Goal: Task Accomplishment & Management: Use online tool/utility

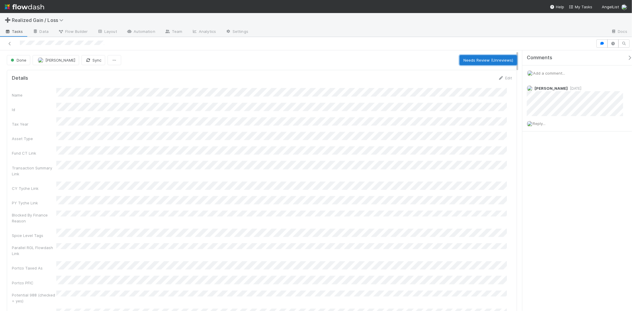
click at [494, 58] on button "Needs Review (Unreviews)" at bounding box center [487, 60] width 57 height 10
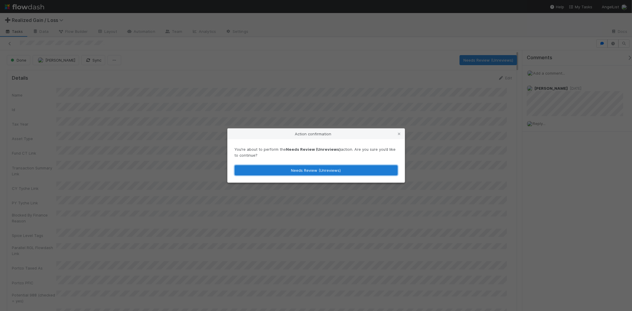
click at [333, 172] on button "Needs Review (Unreviews)" at bounding box center [316, 170] width 163 height 10
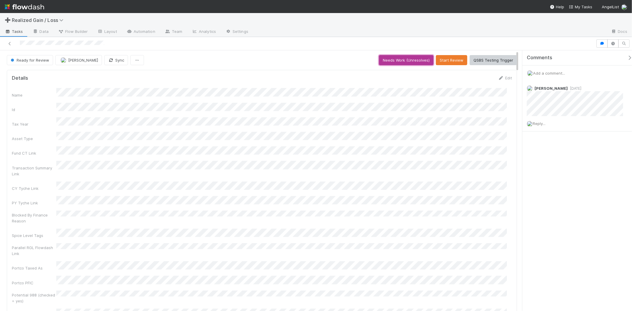
click at [412, 60] on button "Needs Work (Unresolves)" at bounding box center [406, 60] width 54 height 10
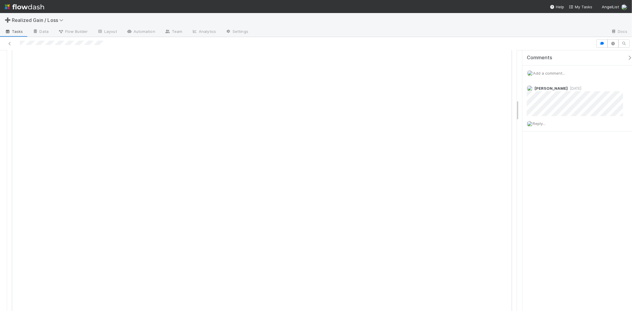
scroll to position [592, 0]
click at [506, 163] on icon at bounding box center [509, 165] width 6 height 4
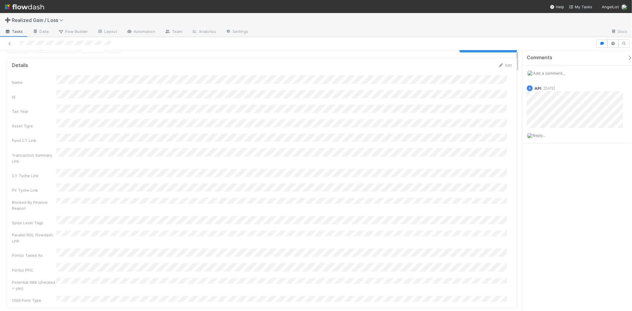
scroll to position [0, 0]
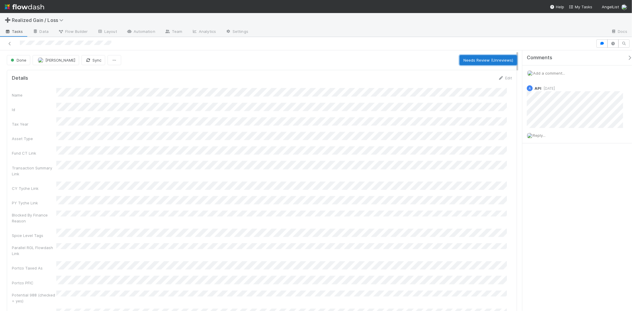
click at [460, 58] on button "Needs Review (Unreviews)" at bounding box center [487, 60] width 57 height 10
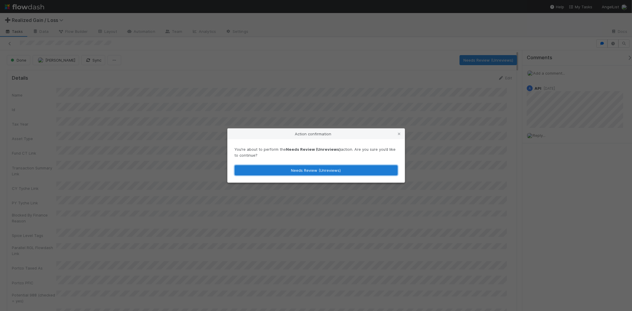
click at [321, 165] on button "Needs Review (Unreviews)" at bounding box center [316, 170] width 163 height 10
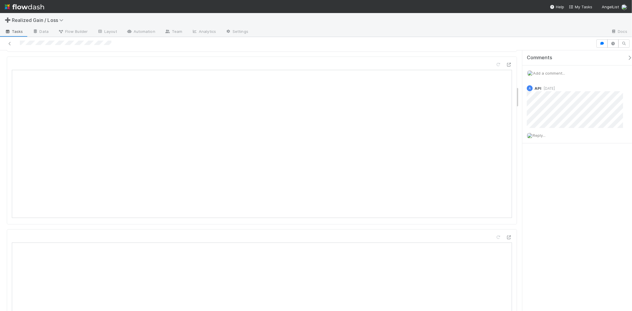
scroll to position [428, 0]
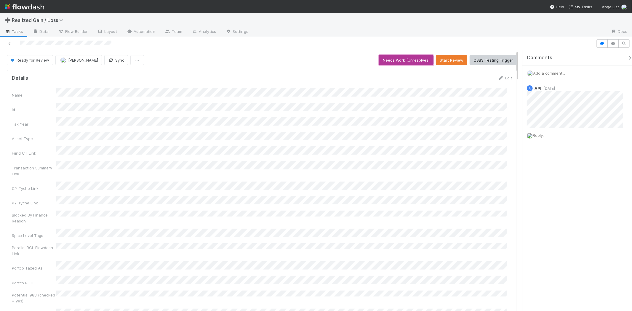
click at [422, 60] on button "Needs Work (Unresolves)" at bounding box center [406, 60] width 54 height 10
click at [472, 62] on button "Skip Prep (and Resolve)" at bounding box center [491, 60] width 52 height 10
click at [458, 58] on button "Start Review" at bounding box center [451, 60] width 31 height 10
click at [477, 61] on button "Mark Reviewed (Done)" at bounding box center [492, 60] width 50 height 10
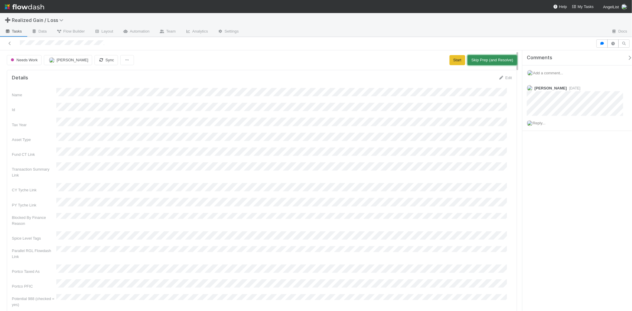
click at [469, 62] on button "Skip Prep (and Resolve)" at bounding box center [491, 60] width 49 height 10
click at [455, 60] on button "Start Review" at bounding box center [455, 60] width 30 height 10
click at [487, 60] on button "Mark Reviewed (Done)" at bounding box center [493, 60] width 47 height 10
